Goal: Book appointment/travel/reservation

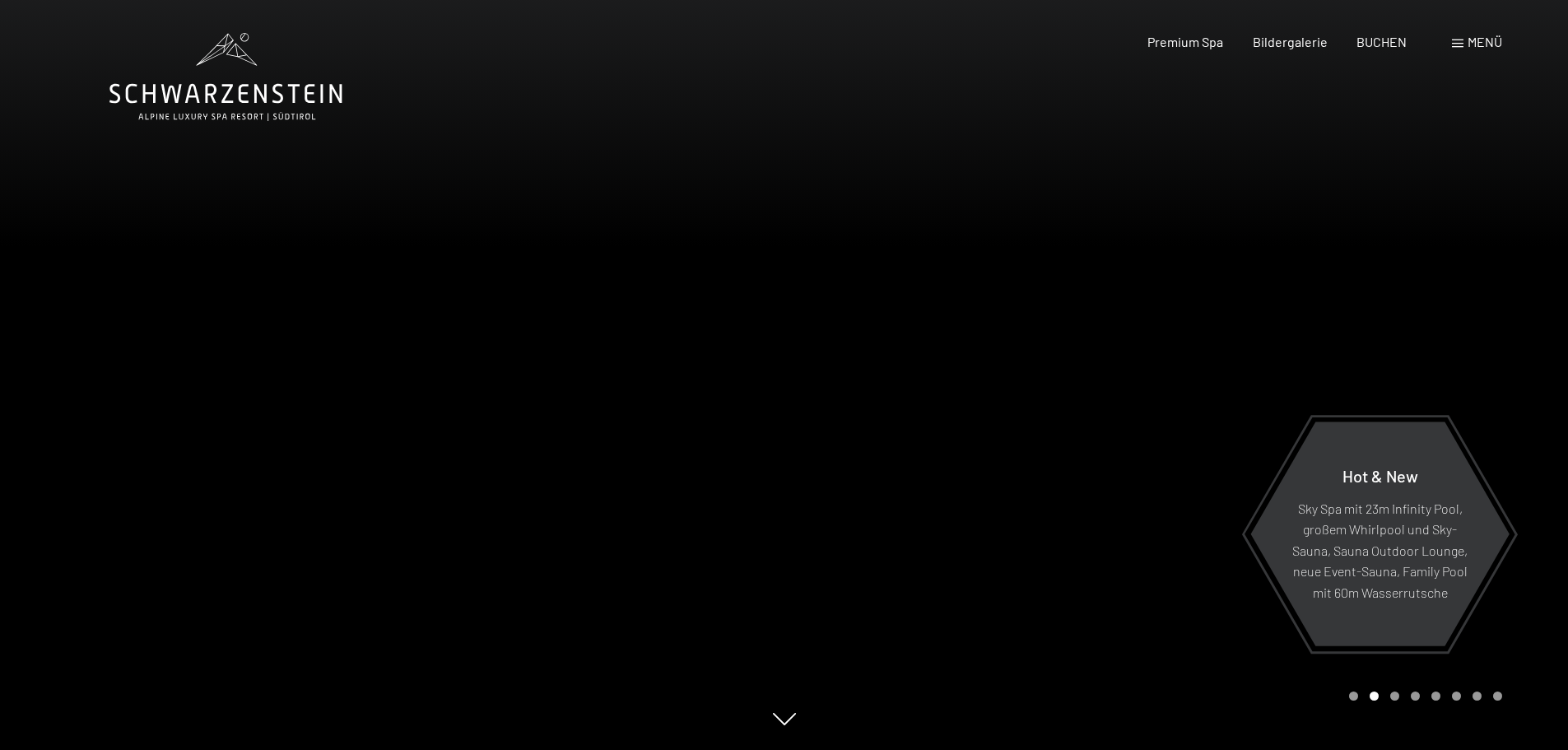
click at [1464, 41] on div "Menü" at bounding box center [1478, 42] width 50 height 18
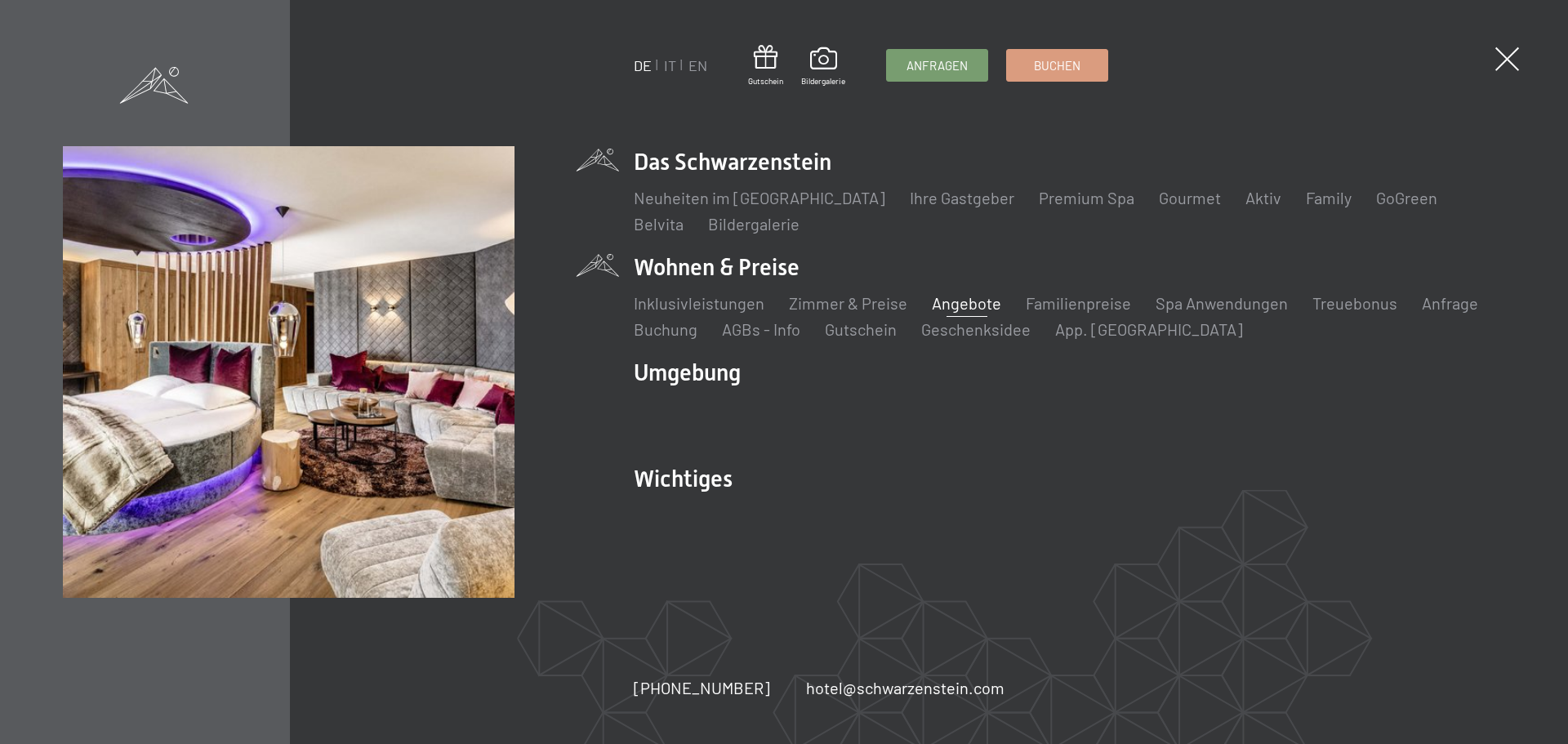
click at [949, 301] on link "Angebote" at bounding box center [966, 303] width 70 height 20
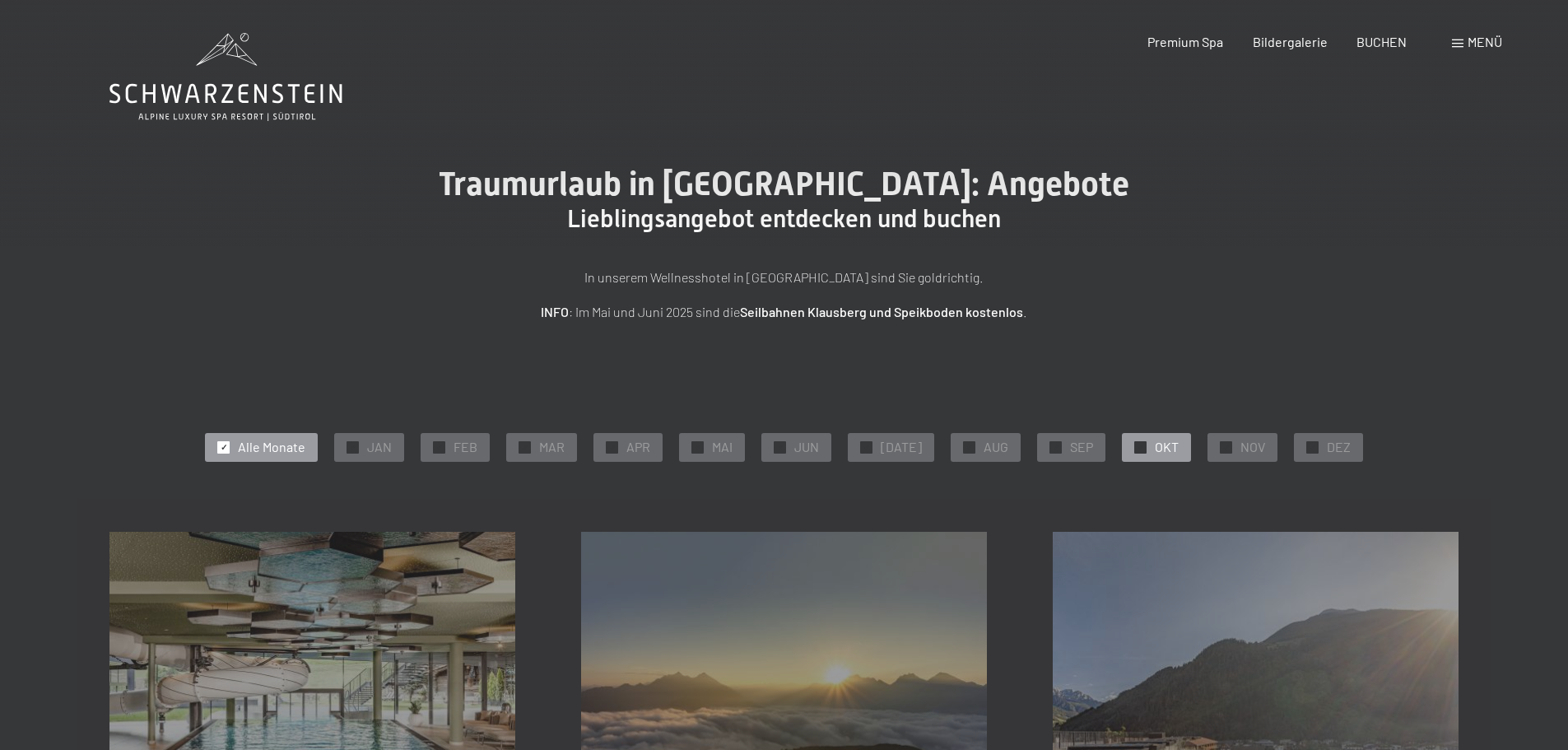
click at [1136, 447] on div at bounding box center [1140, 448] width 12 height 12
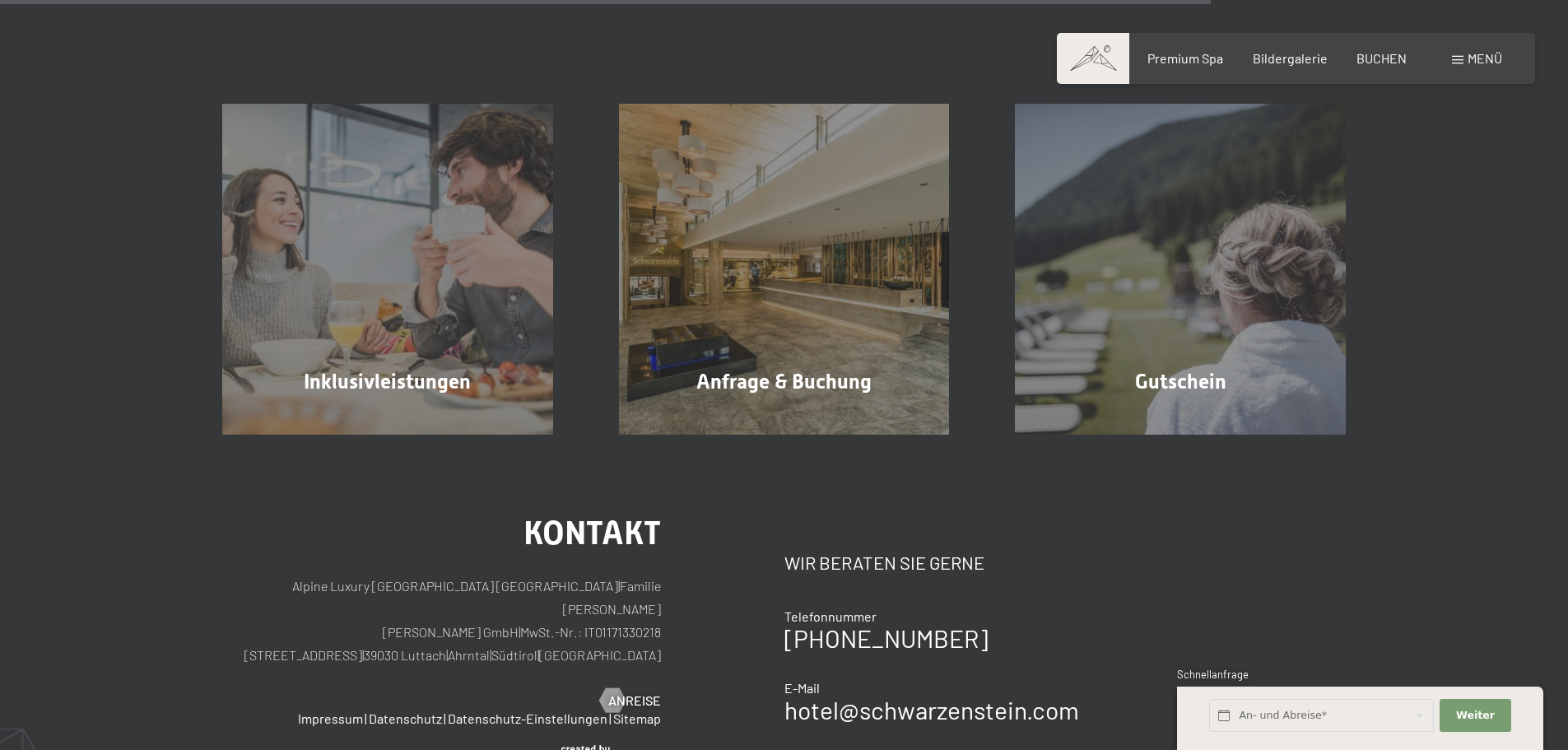
scroll to position [1506, 0]
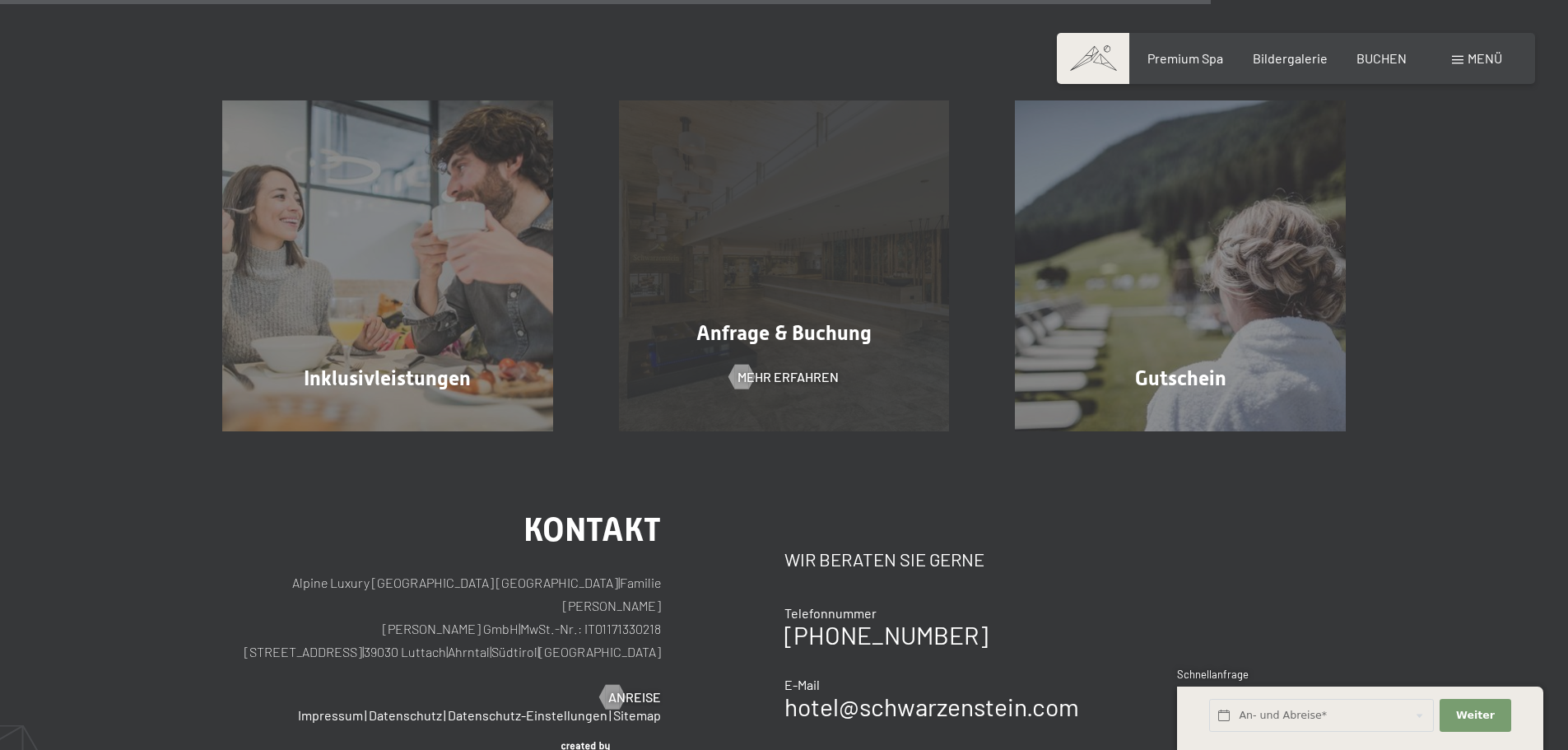
click at [798, 341] on span "Anfrage & Buchung" at bounding box center [784, 332] width 176 height 23
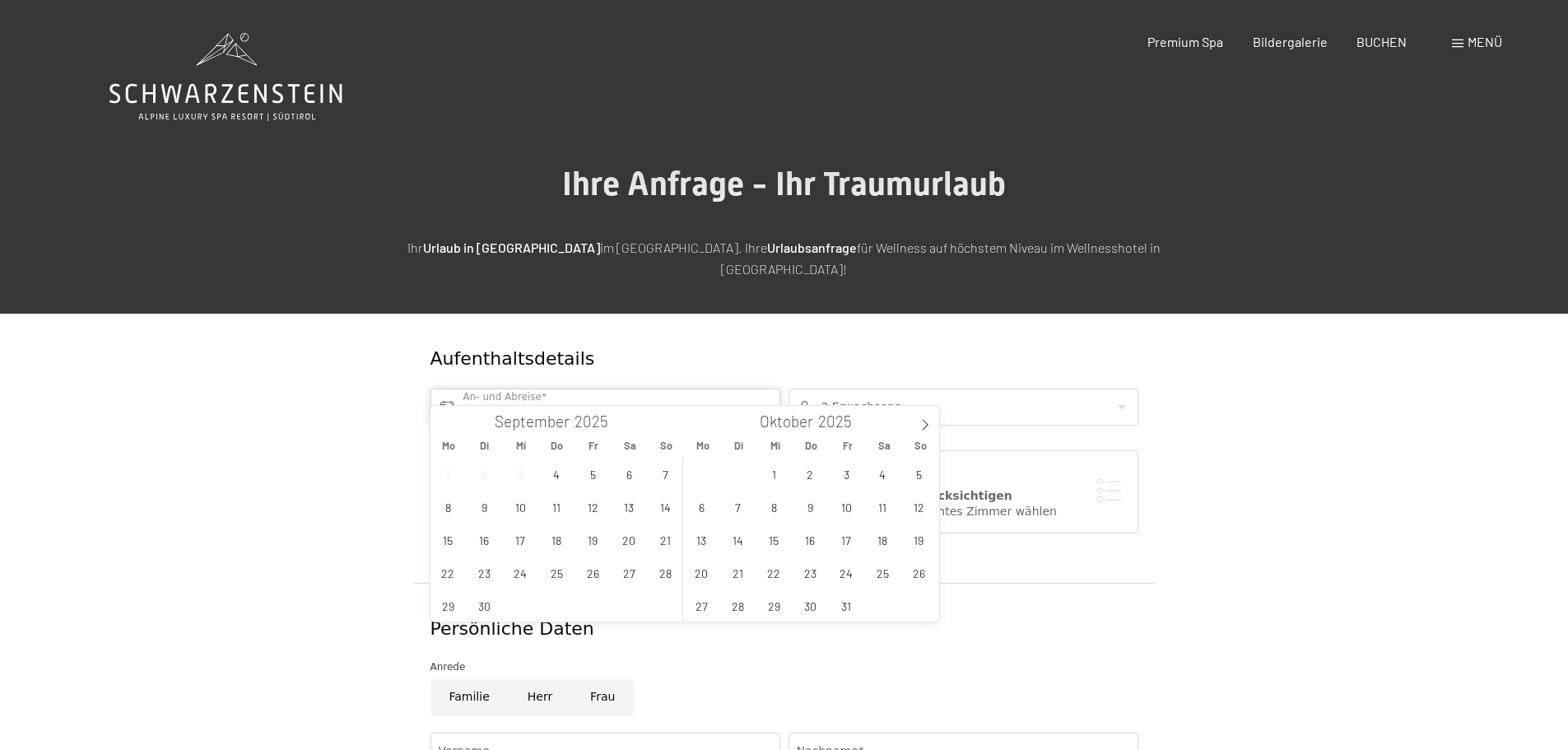
click at [765, 388] on input "text" at bounding box center [605, 407] width 350 height 37
click at [914, 506] on span "12" at bounding box center [919, 507] width 32 height 32
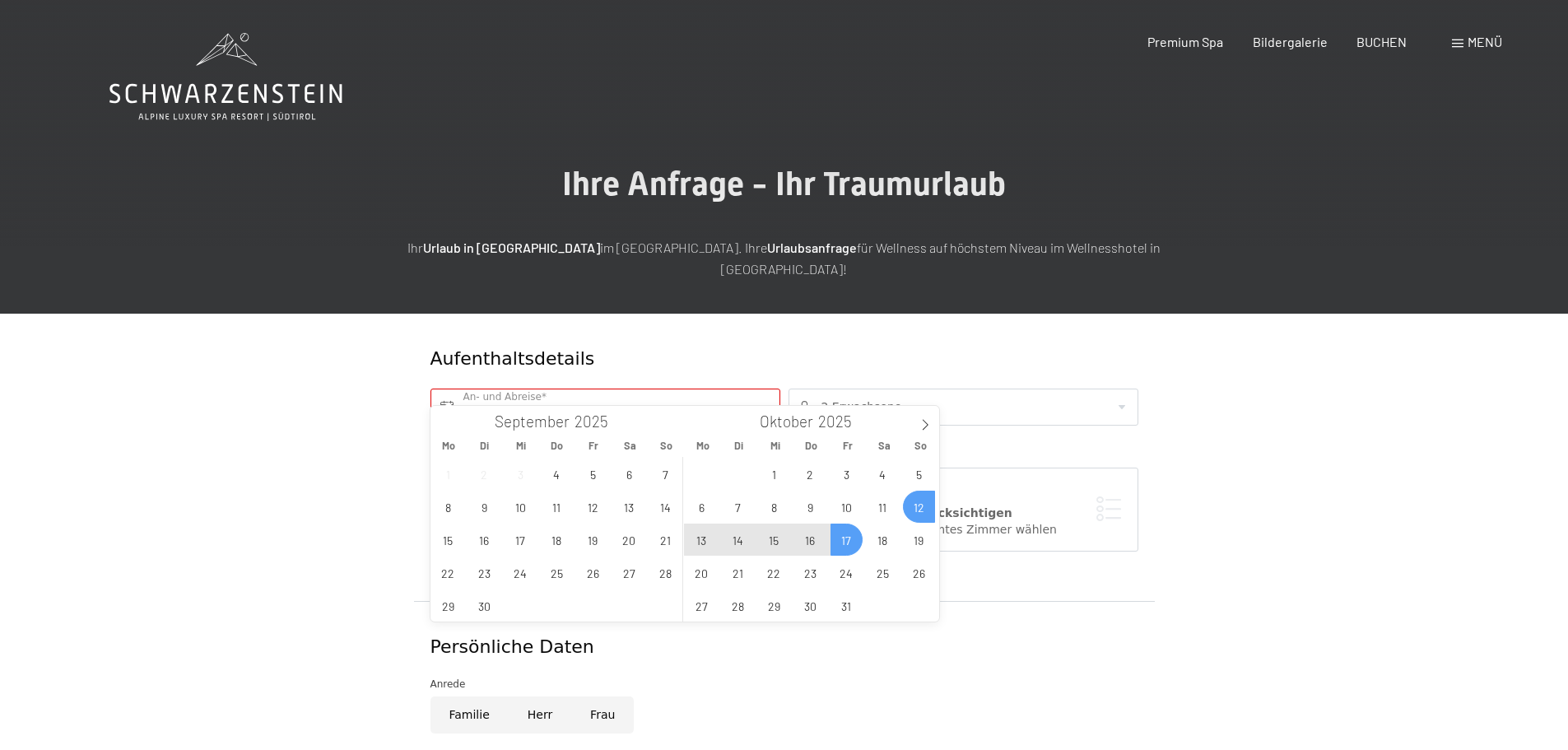
click at [844, 538] on span "17" at bounding box center [847, 539] width 32 height 32
type input "So. 12.10.2025 - Fr. 17.10.2025"
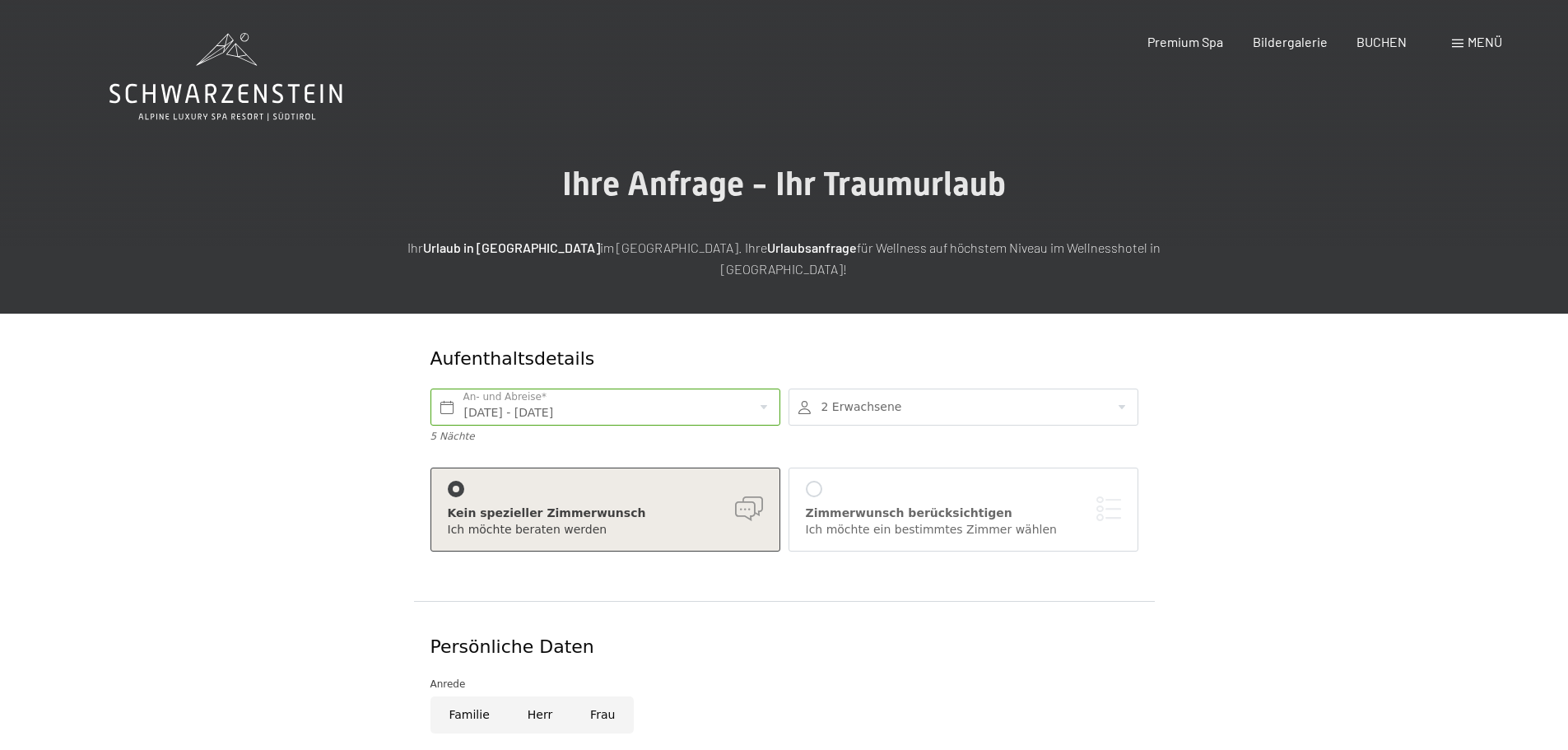
click at [1115, 388] on div at bounding box center [963, 407] width 350 height 37
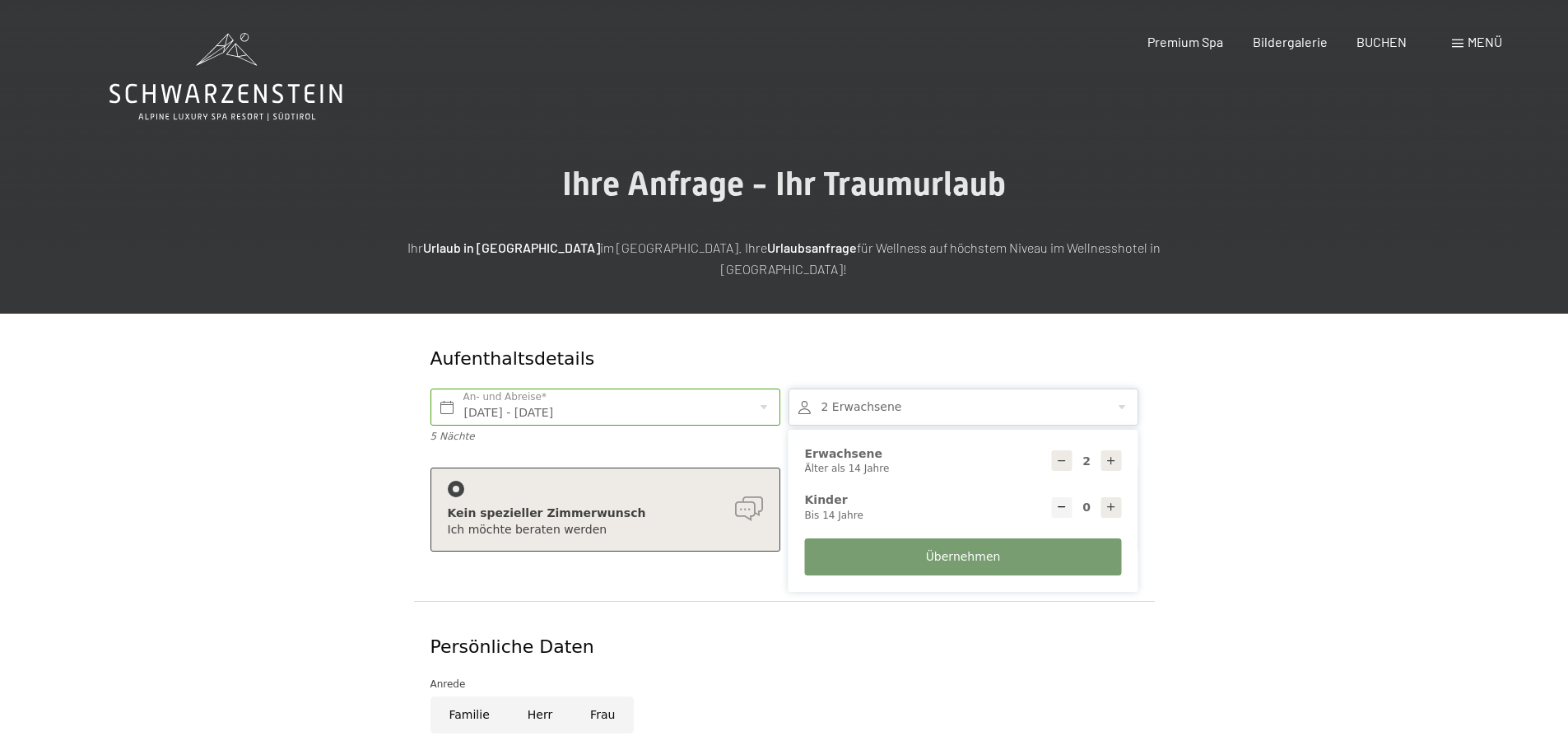
click at [1068, 450] on div at bounding box center [1063, 461] width 21 height 21
click at [901, 544] on button "Übernehmen" at bounding box center [963, 556] width 317 height 37
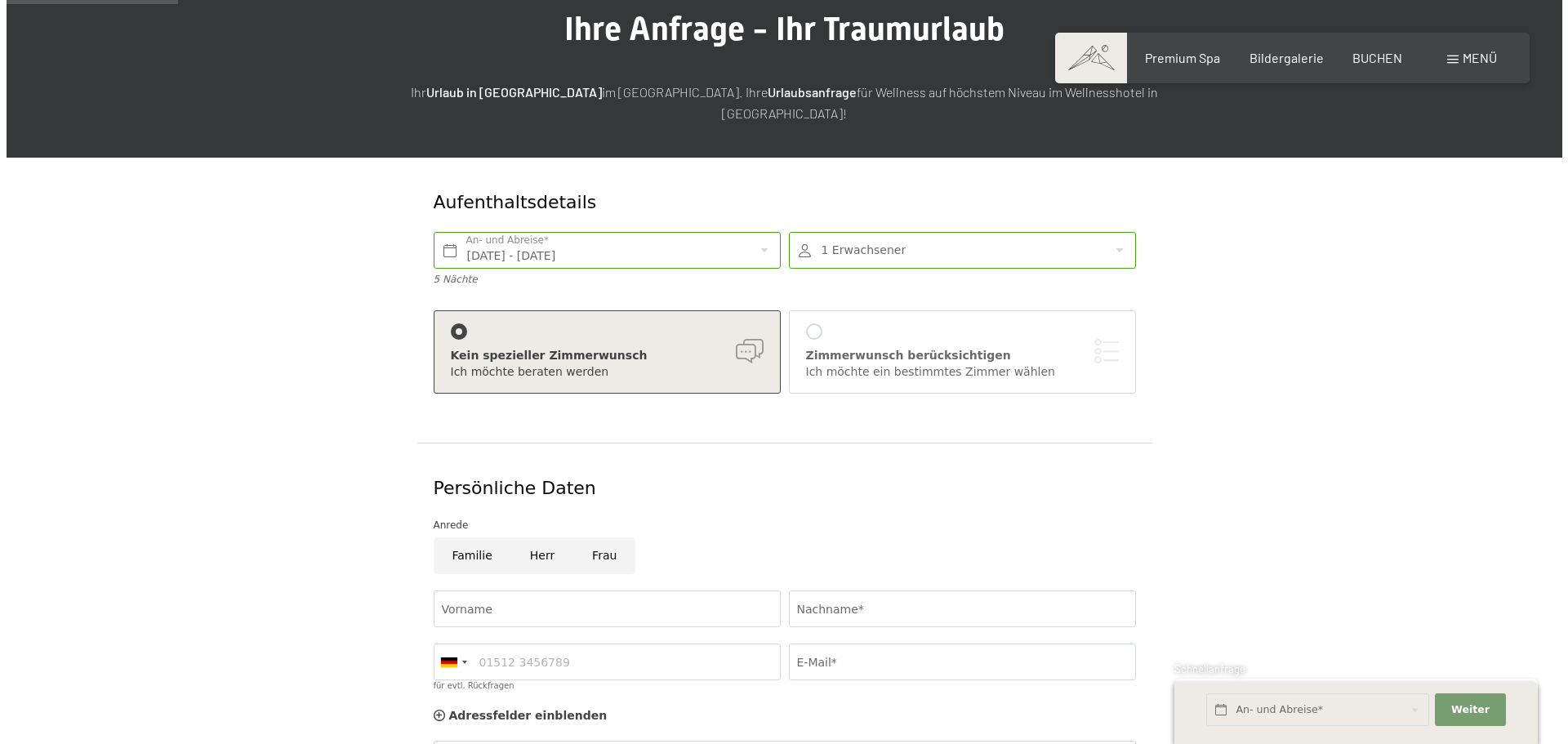
scroll to position [164, 0]
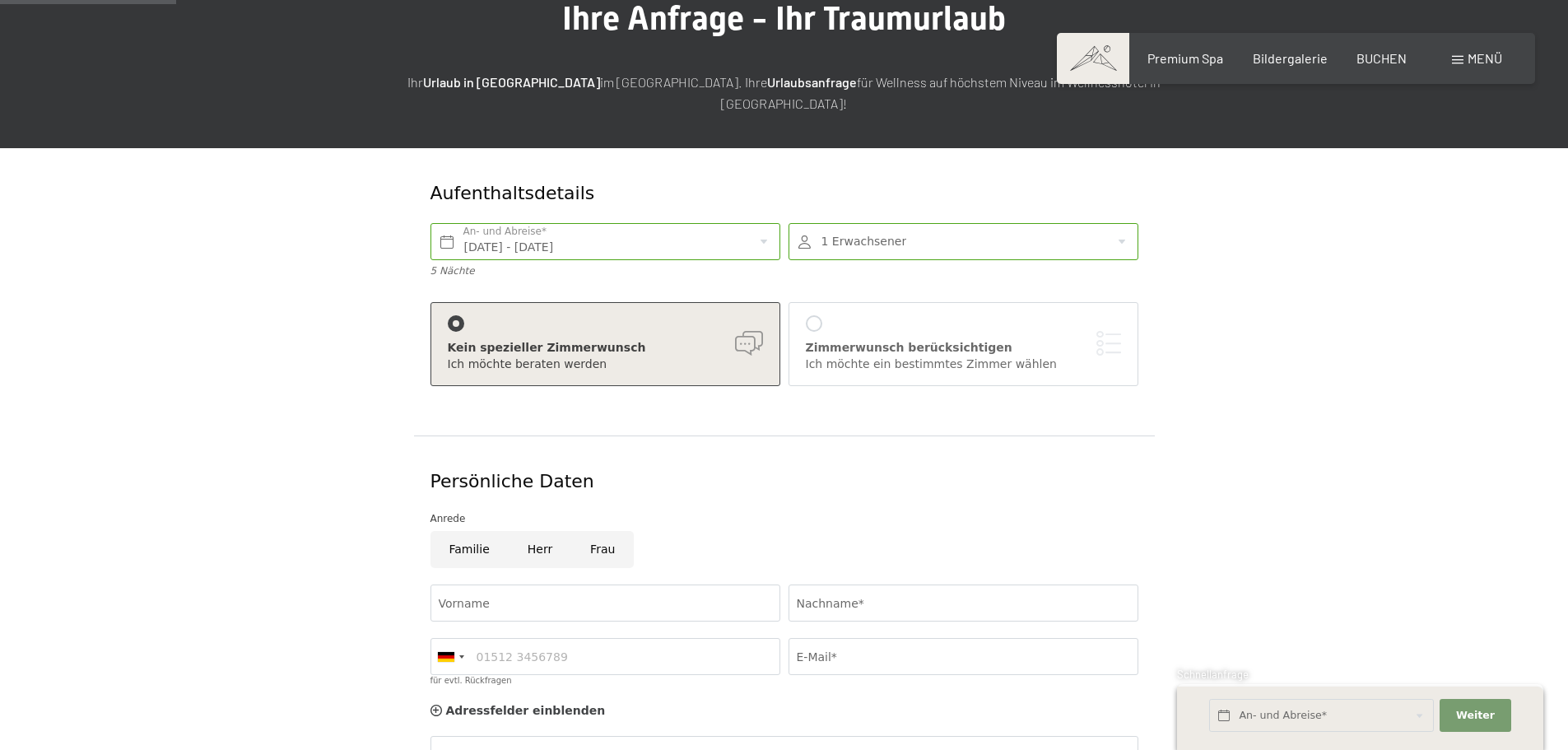
click at [1128, 223] on div at bounding box center [963, 242] width 350 height 37
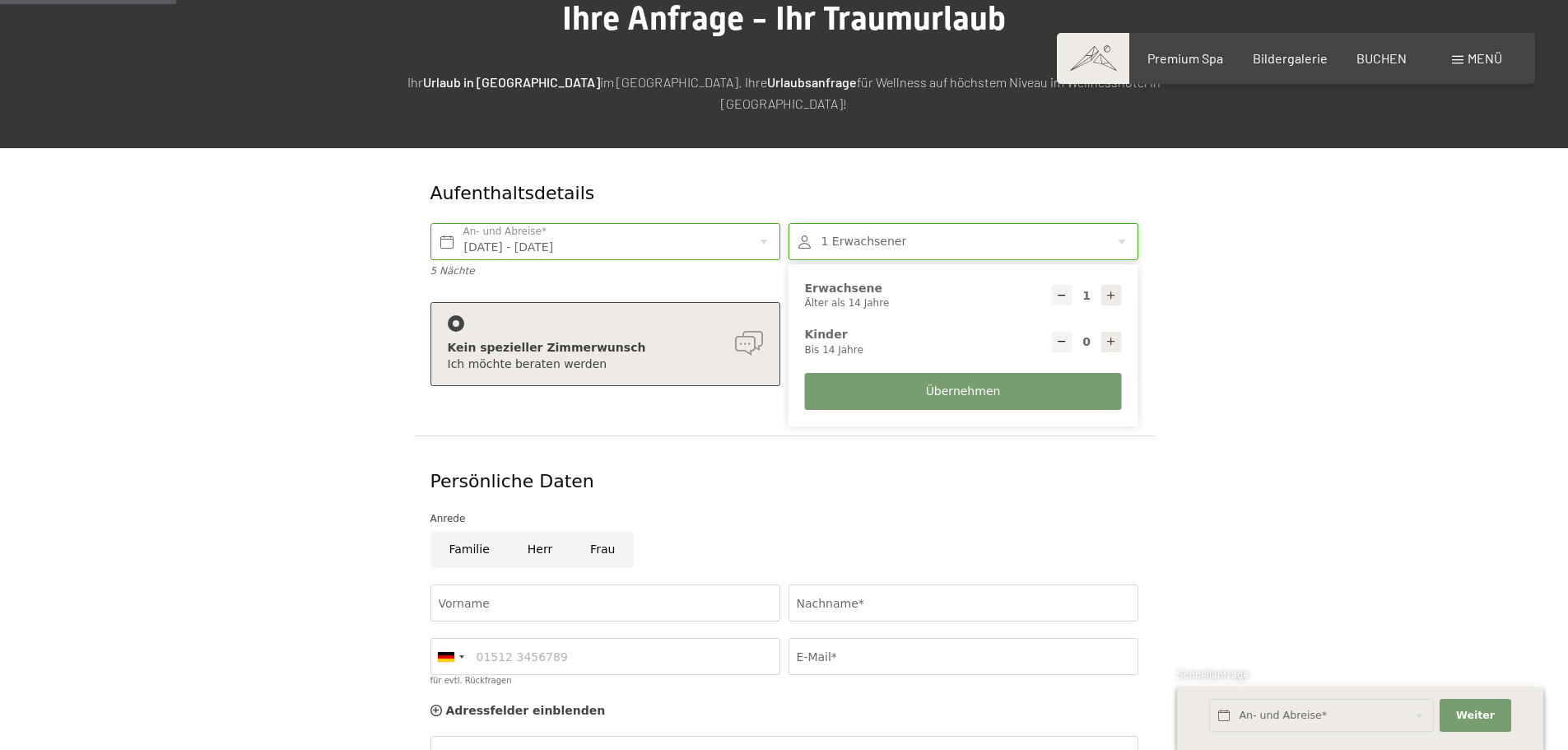
click at [1107, 289] on icon at bounding box center [1111, 295] width 11 height 11
type input "3"
click at [974, 365] on div "Übernehmen" at bounding box center [964, 392] width 325 height 54
click at [965, 383] on span "Übernehmen" at bounding box center [964, 391] width 75 height 17
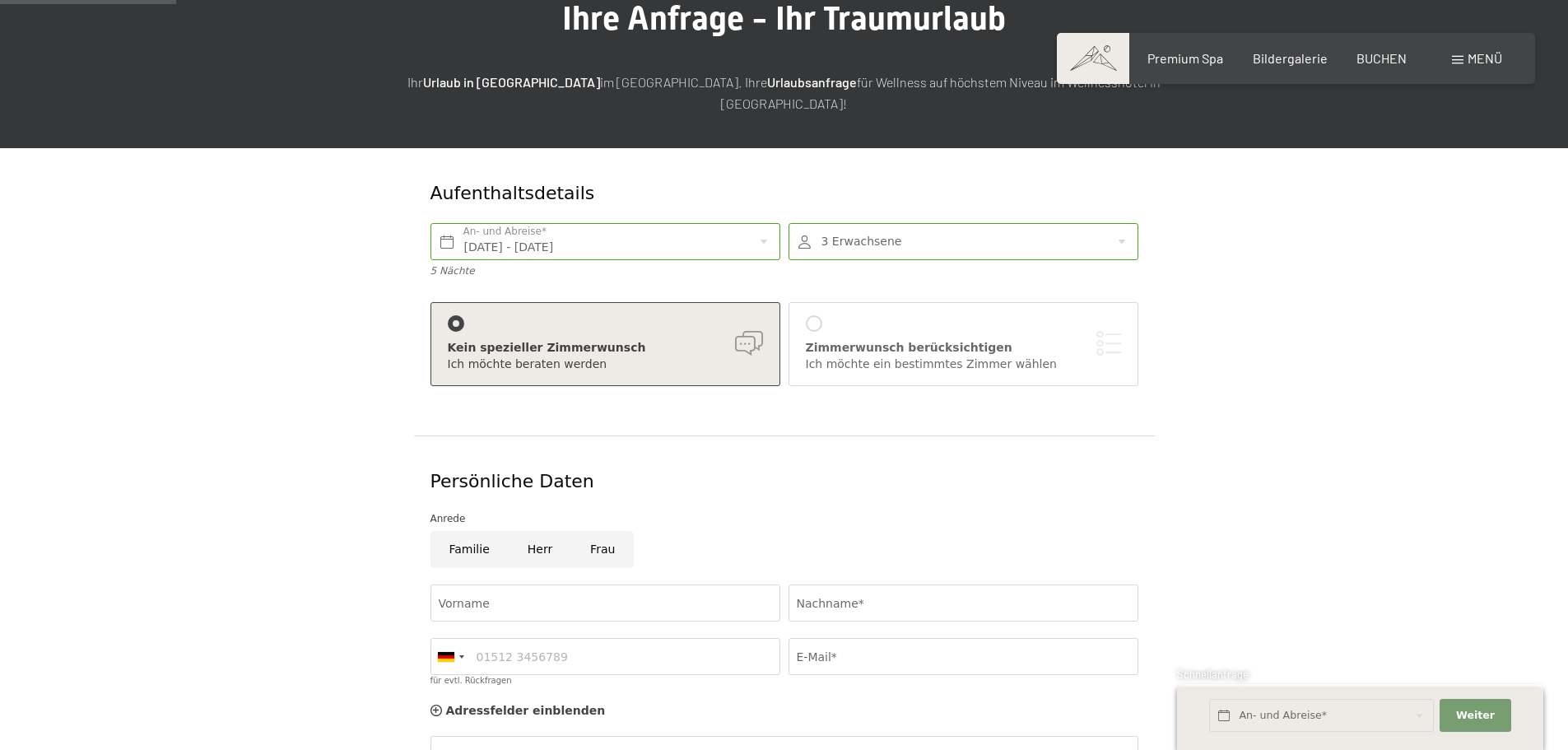
click at [818, 315] on div at bounding box center [814, 323] width 17 height 17
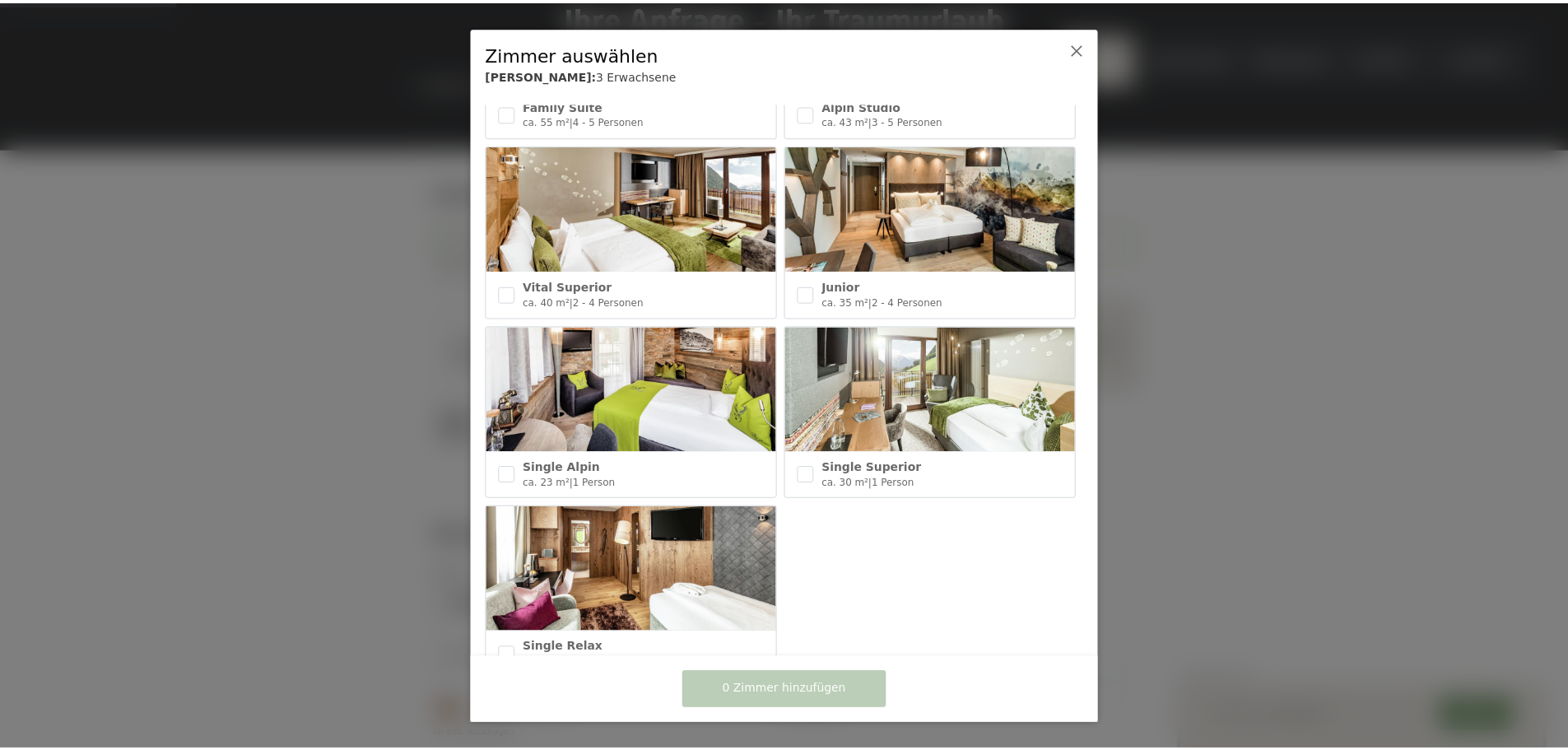
scroll to position [705, 0]
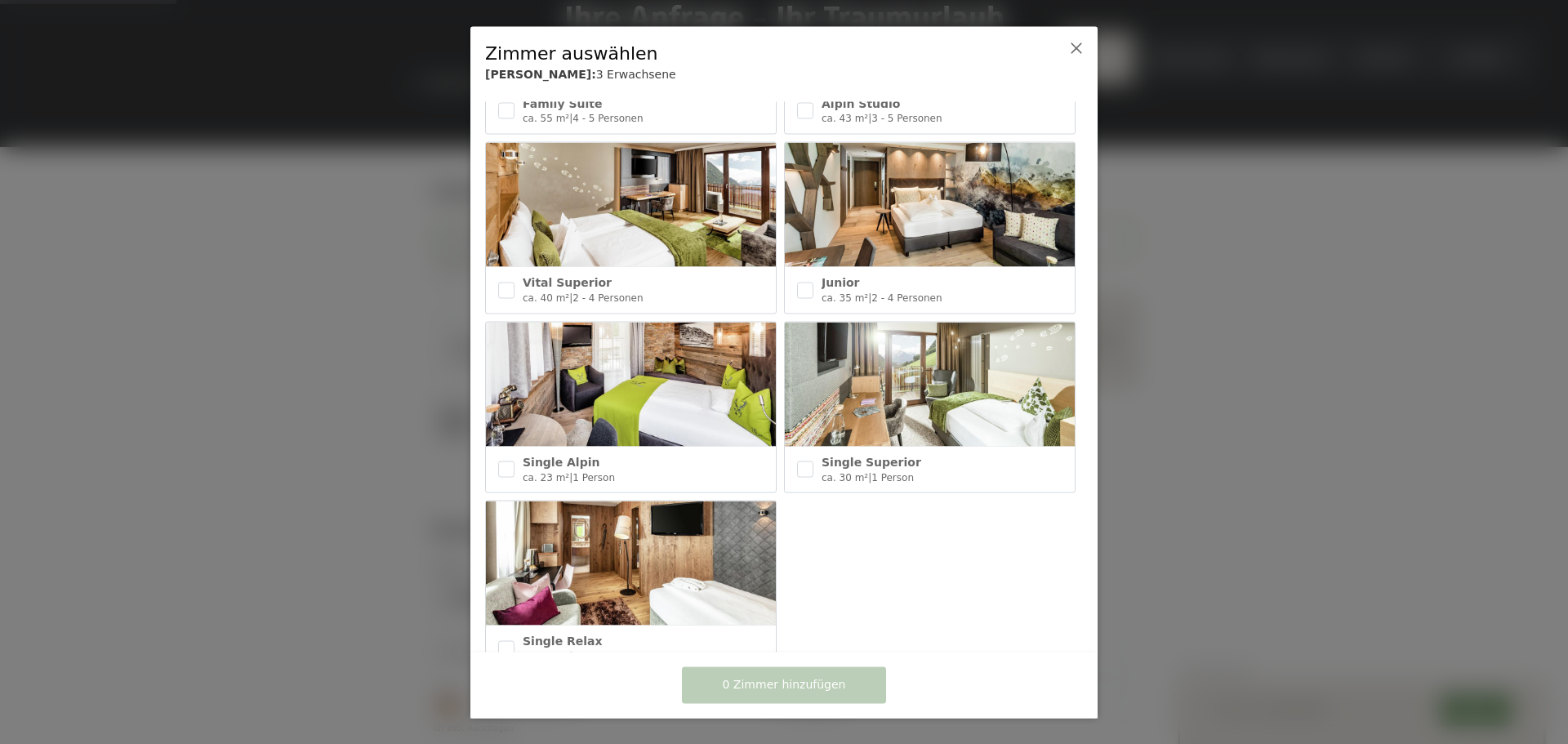
click at [515, 458] on div "Single Alpin ca. 23 m² | 1 Person" at bounding box center [631, 468] width 290 height 46
checkbox input "true"
click at [797, 462] on input "checkbox" at bounding box center [804, 469] width 16 height 16
checkbox input "true"
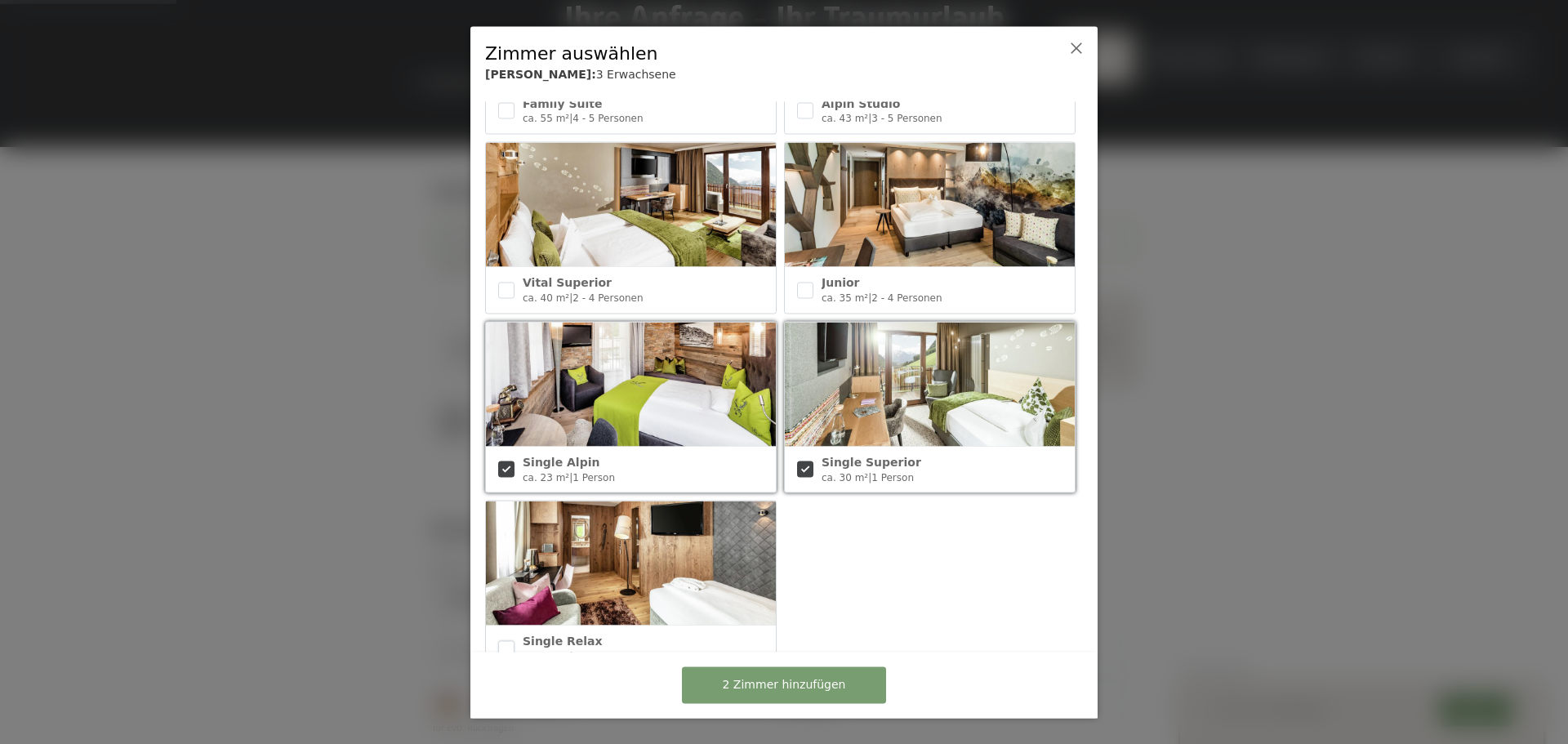
click at [511, 641] on input "checkbox" at bounding box center [506, 648] width 16 height 16
checkbox input "true"
click at [758, 678] on span "3 Zimmer hinzufügen" at bounding box center [784, 685] width 123 height 16
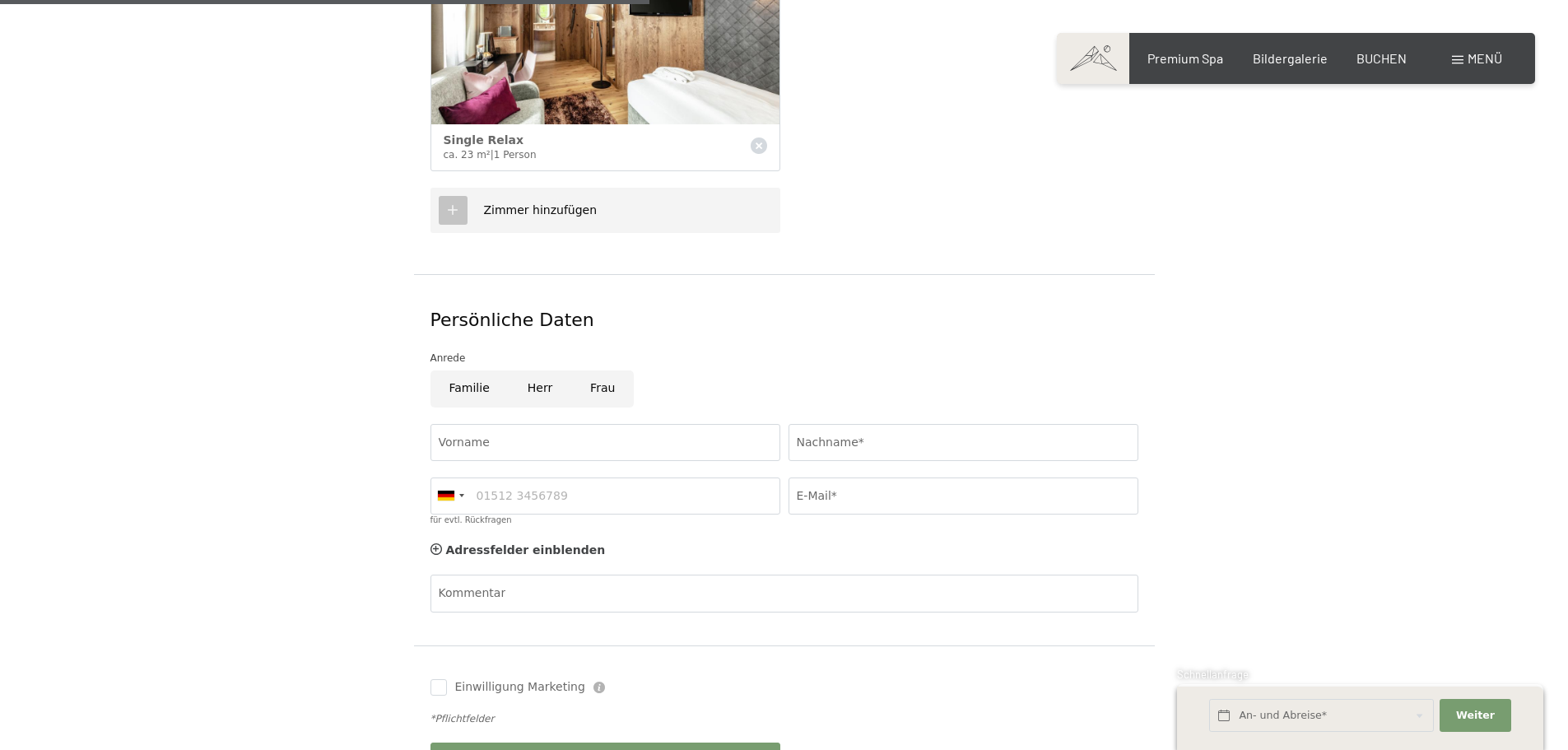
scroll to position [823, 0]
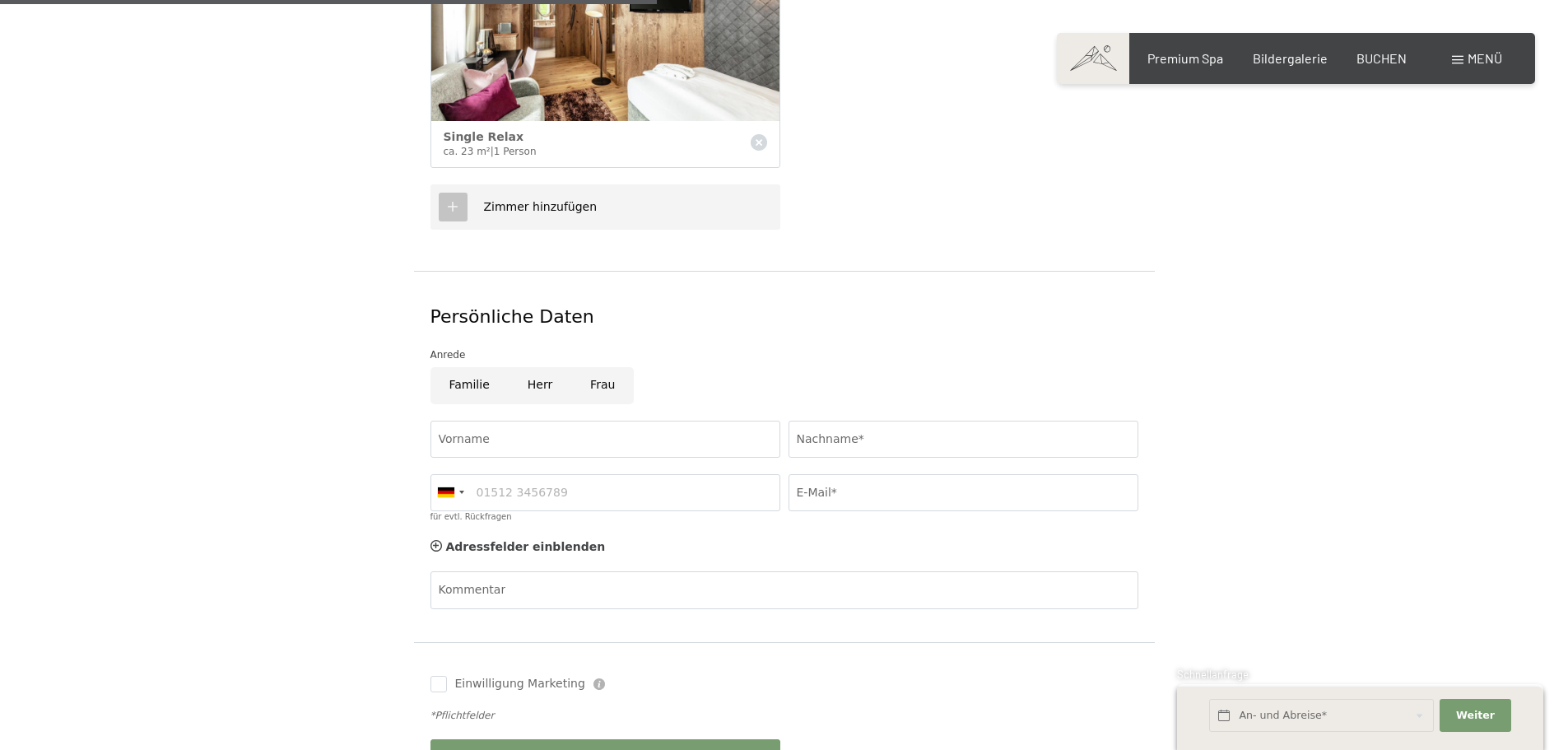
click at [528, 367] on input "Herr" at bounding box center [540, 385] width 63 height 37
radio input "true"
click at [515, 421] on input "Vorname" at bounding box center [605, 439] width 350 height 37
type input "Dieter"
type input "Sand"
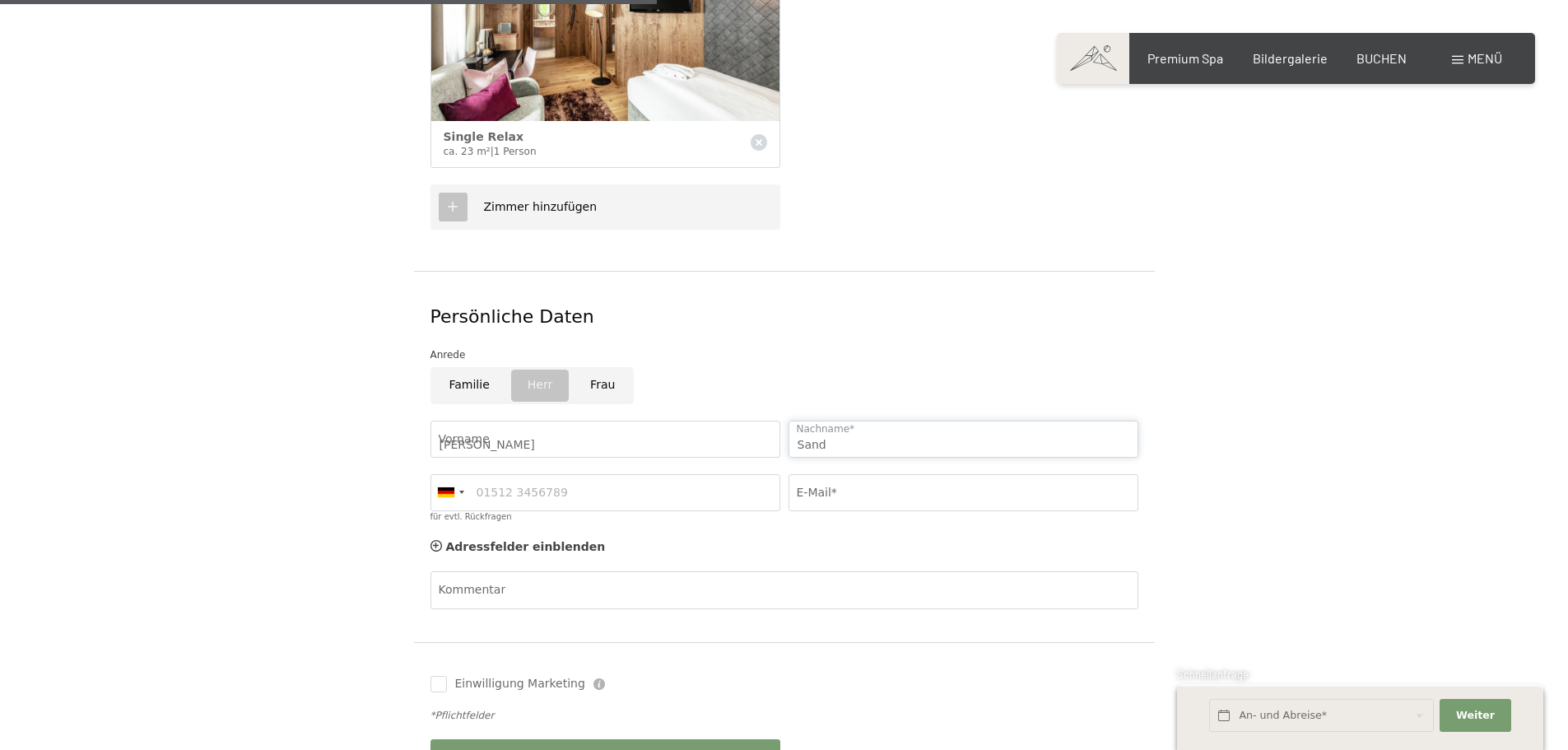
type input "01751195003"
type input "sanddieter@gmx.de"
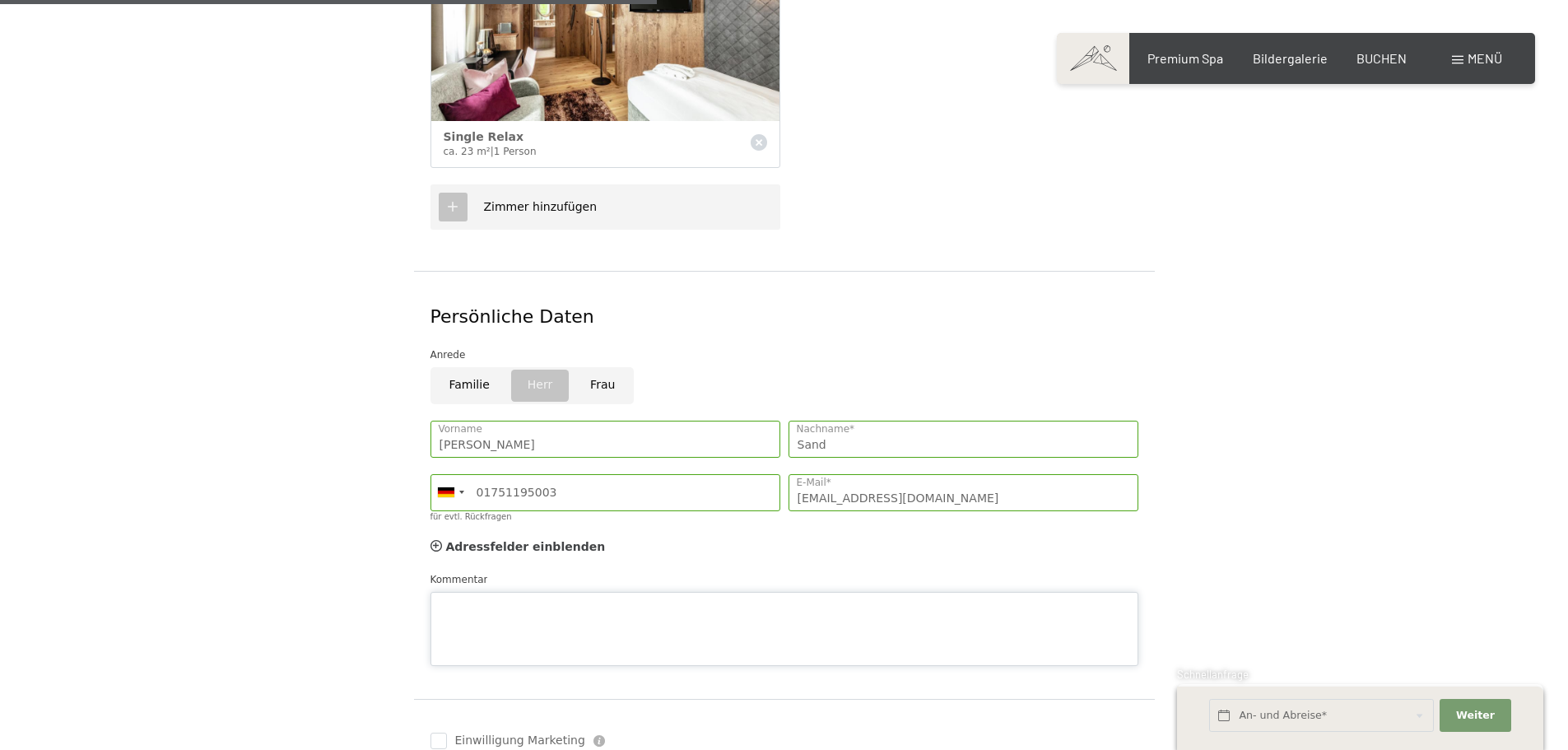
click at [562, 592] on textarea "Kommentar" at bounding box center [784, 628] width 708 height 74
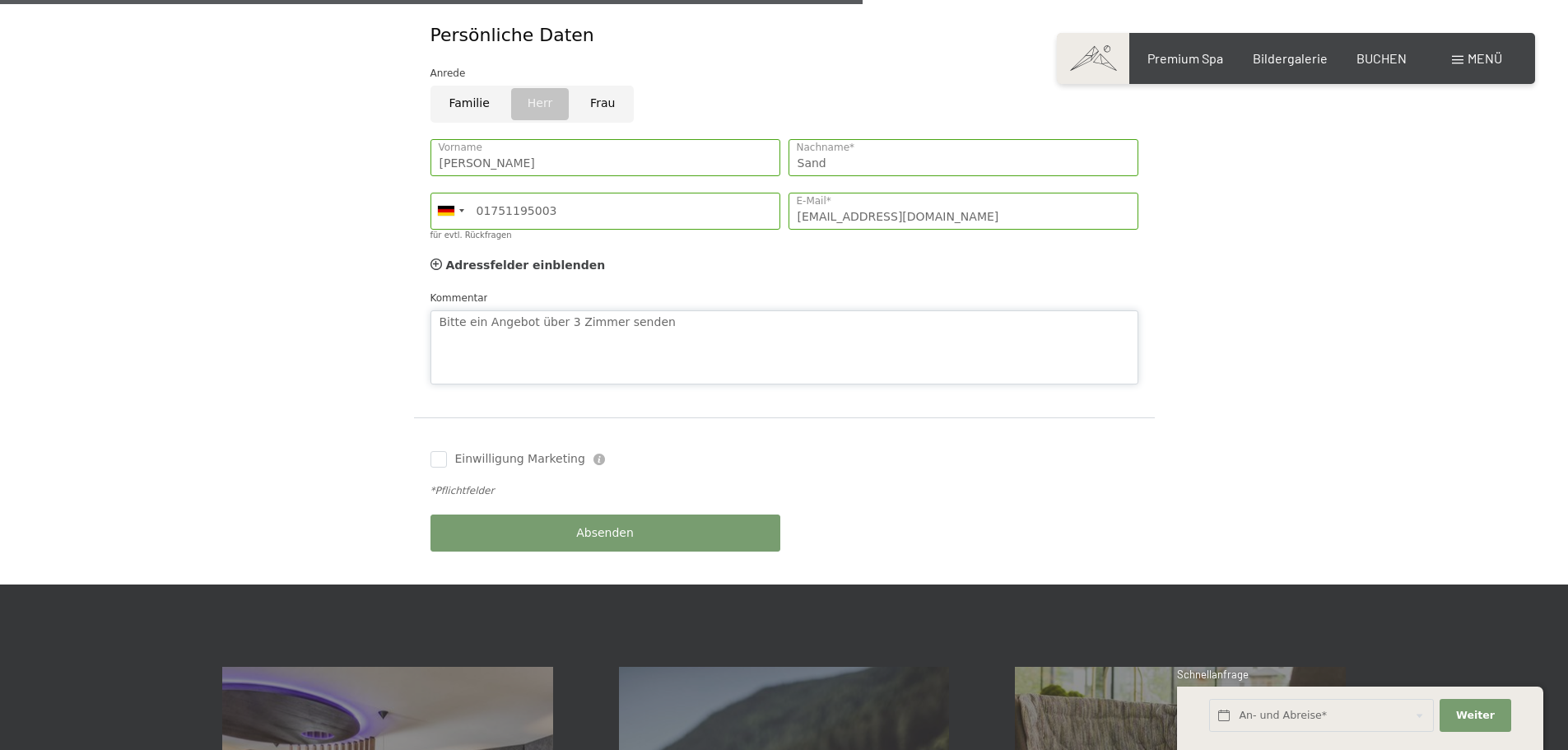
scroll to position [1112, 0]
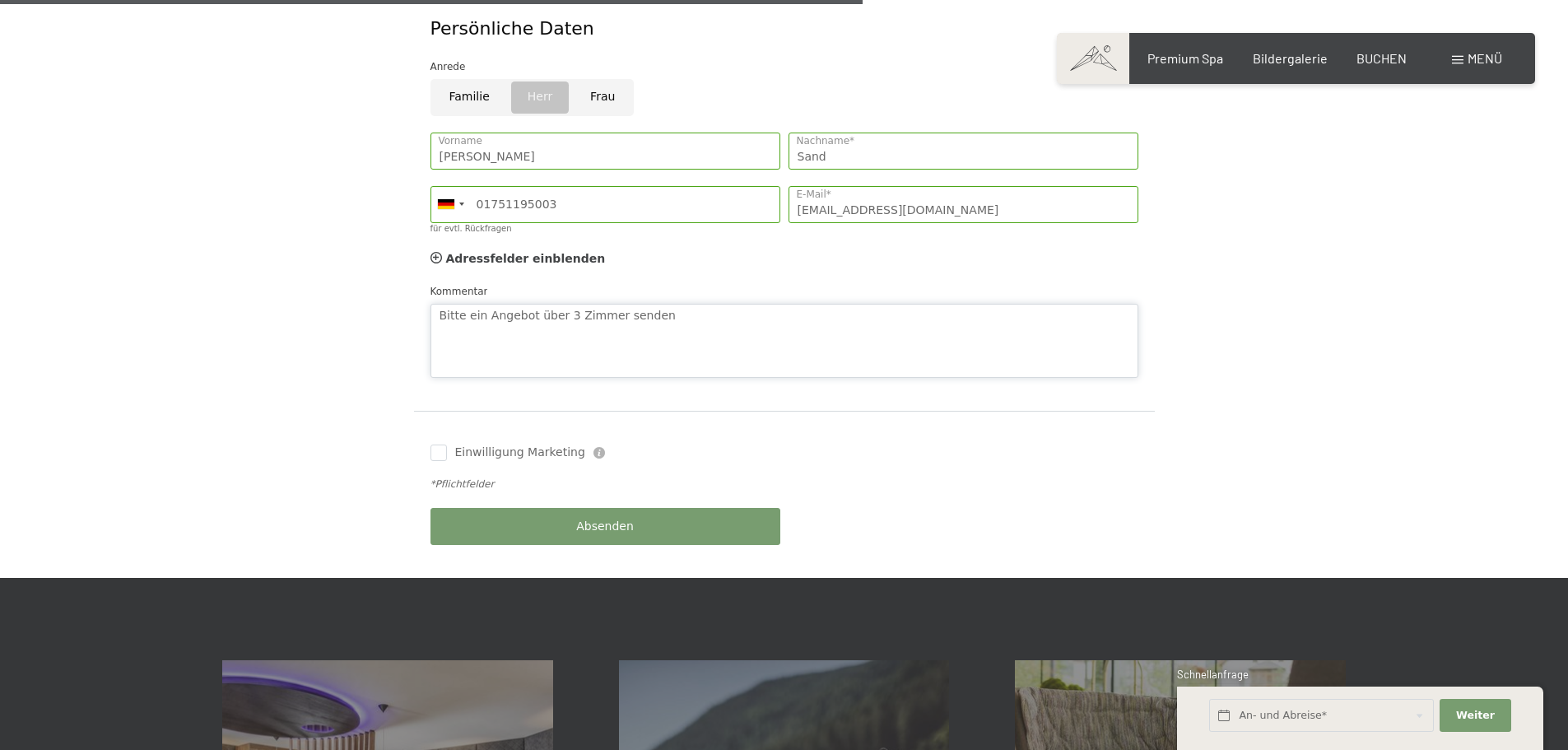
type textarea "Bitte ein Angebot über 3 Zimmer senden"
click at [565, 508] on button "Absenden" at bounding box center [605, 526] width 350 height 37
